Goal: Transaction & Acquisition: Purchase product/service

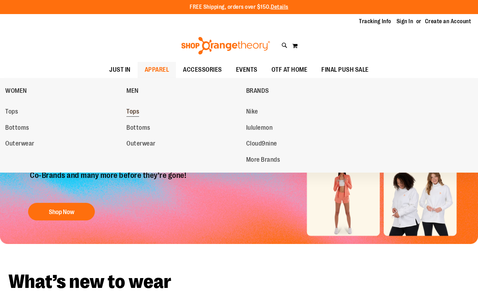
click at [138, 111] on span "Tops" at bounding box center [132, 112] width 13 height 9
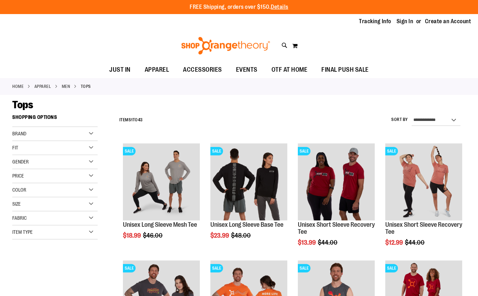
click at [34, 149] on div "Fit" at bounding box center [54, 148] width 85 height 14
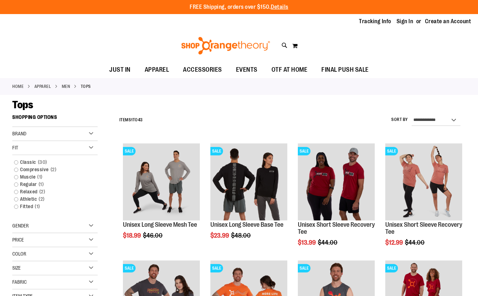
click at [34, 149] on div "Fit" at bounding box center [54, 148] width 85 height 14
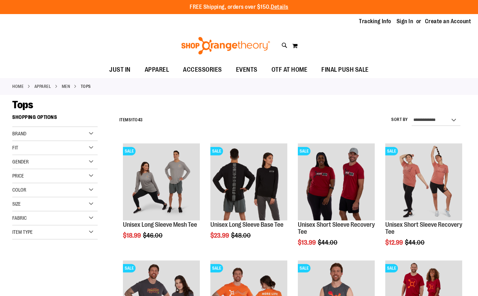
click at [39, 142] on div "Fit" at bounding box center [54, 148] width 85 height 14
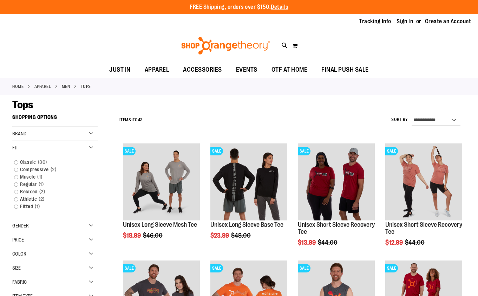
click at [39, 142] on div "Fit" at bounding box center [54, 148] width 85 height 14
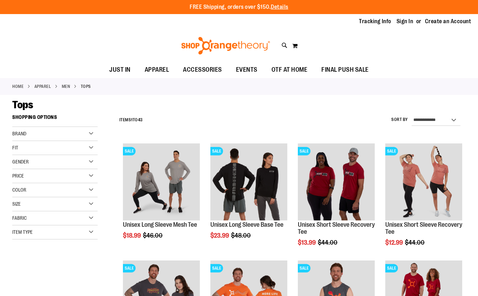
click at [39, 142] on div "Fit" at bounding box center [54, 148] width 85 height 14
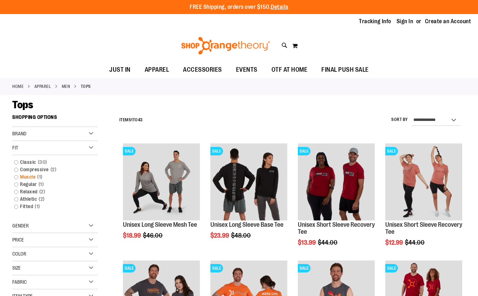
click at [20, 175] on link "Muscle 1 item" at bounding box center [52, 176] width 82 height 7
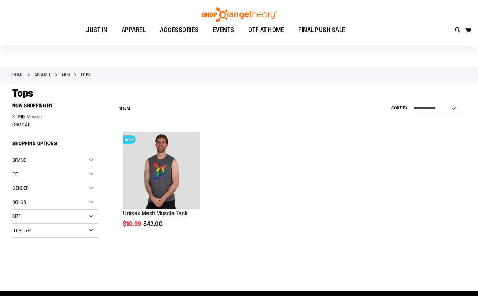
scroll to position [9, 0]
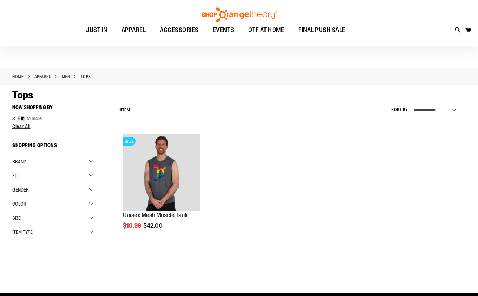
click at [13, 117] on link "Remove This Item" at bounding box center [14, 118] width 5 height 7
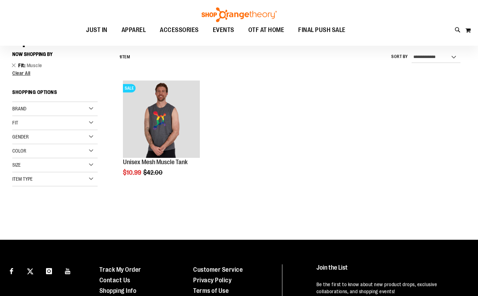
scroll to position [65, 0]
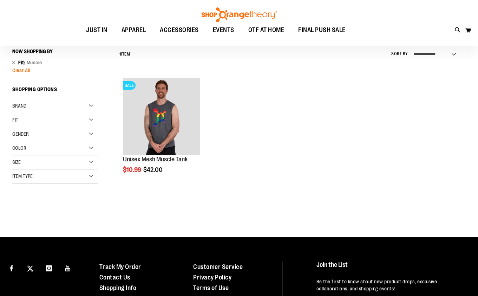
click at [15, 71] on span "Clear All" at bounding box center [21, 70] width 18 height 6
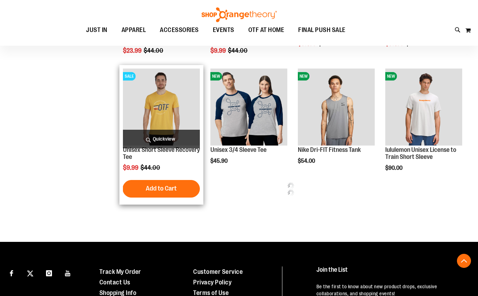
scroll to position [313, 0]
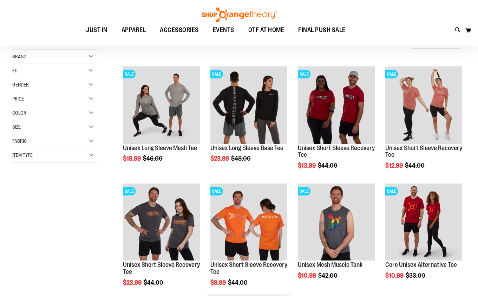
scroll to position [75, 0]
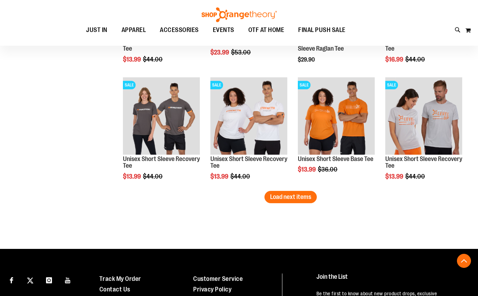
scroll to position [1006, 0]
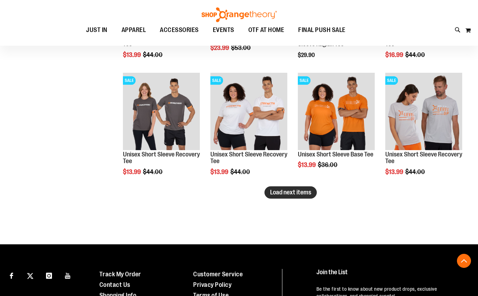
click at [299, 195] on span "Load next items" at bounding box center [290, 192] width 41 height 7
click at [270, 195] on span "Load next items" at bounding box center [290, 192] width 41 height 7
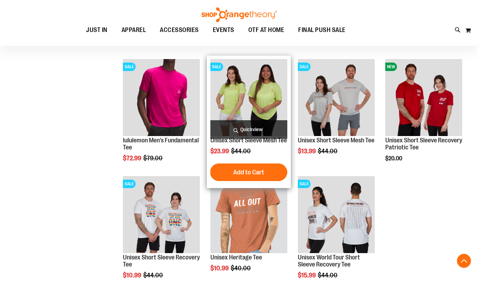
scroll to position [1137, 0]
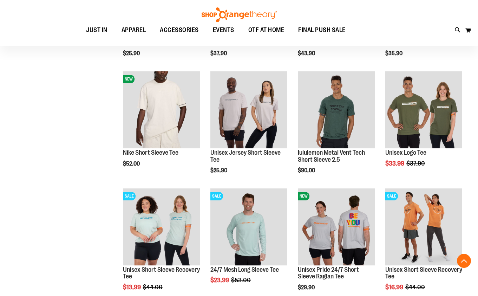
scroll to position [295, 0]
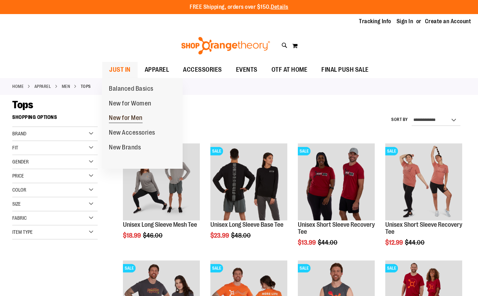
click at [147, 116] on link "New for Men" at bounding box center [126, 118] width 48 height 15
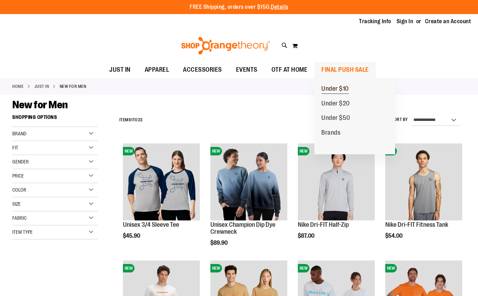
click at [331, 91] on span "Under $10" at bounding box center [334, 89] width 27 height 9
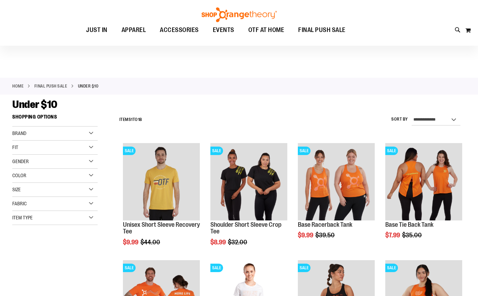
scroll to position [15, 0]
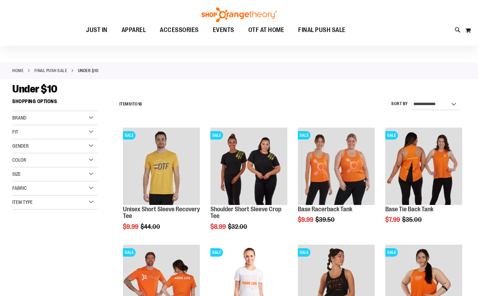
click at [29, 148] on span "Gender" at bounding box center [20, 146] width 17 height 6
click at [168, 105] on div "**********" at bounding box center [291, 104] width 350 height 18
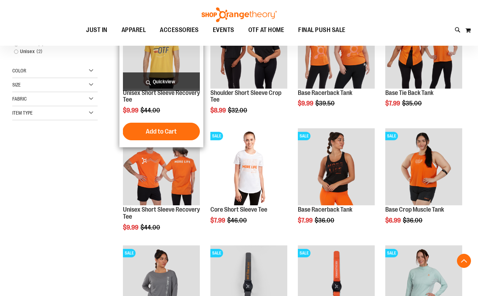
scroll to position [133, 0]
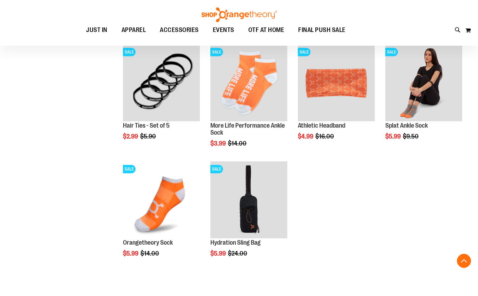
scroll to position [456, 0]
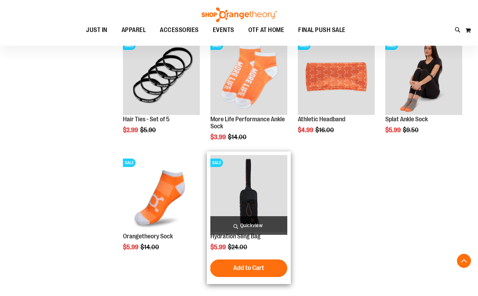
click at [252, 201] on img "product" at bounding box center [248, 193] width 77 height 77
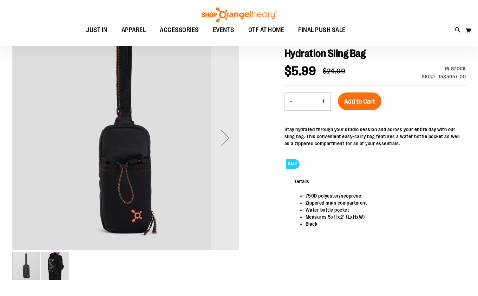
scroll to position [176, 0]
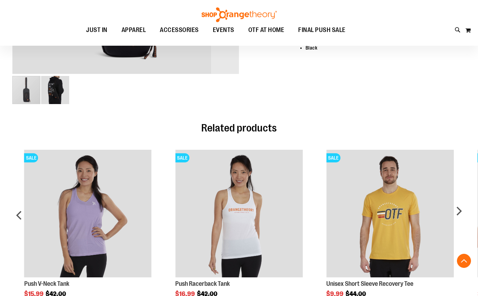
click at [48, 93] on img "image 2 of 2" at bounding box center [55, 90] width 28 height 28
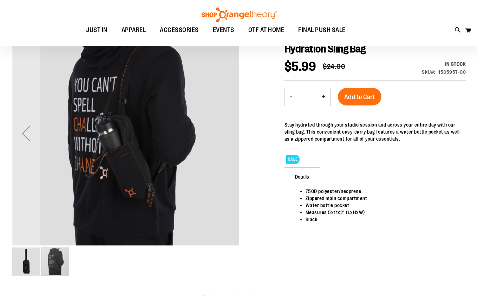
scroll to position [0, 0]
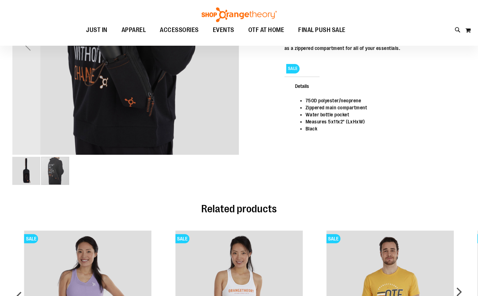
click at [22, 176] on img "image 1 of 2" at bounding box center [26, 171] width 28 height 28
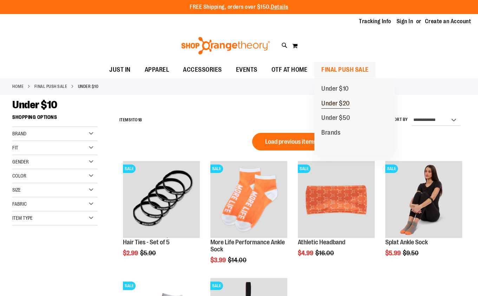
click at [328, 104] on span "Under $20" at bounding box center [335, 104] width 28 height 9
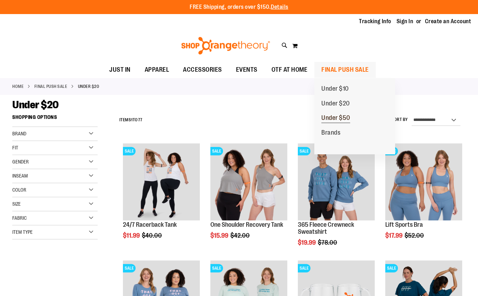
click at [333, 118] on span "Under $50" at bounding box center [335, 118] width 29 height 9
click at [331, 136] on span "Brands" at bounding box center [330, 133] width 19 height 9
